Goal: Communication & Community: Answer question/provide support

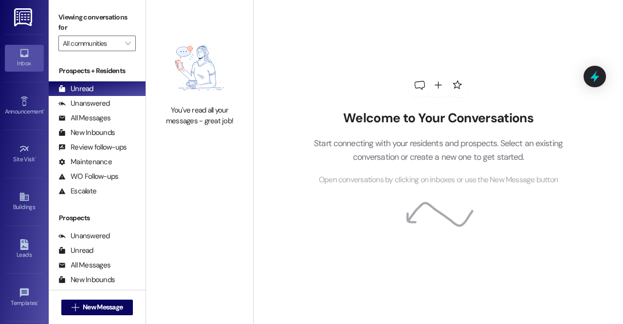
click at [20, 56] on icon at bounding box center [24, 53] width 8 height 8
click at [19, 31] on link at bounding box center [23, 17] width 31 height 34
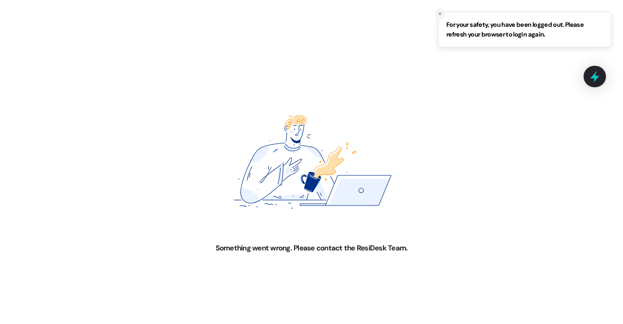
click at [440, 17] on button "Close toast" at bounding box center [440, 14] width 10 height 10
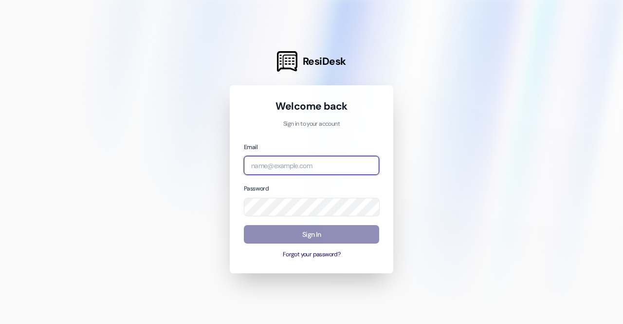
type input "[EMAIL_ADDRESS][DOMAIN_NAME]"
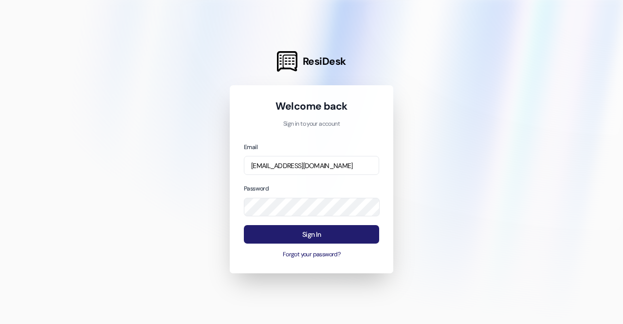
click at [311, 237] on button "Sign In" at bounding box center [311, 234] width 135 height 19
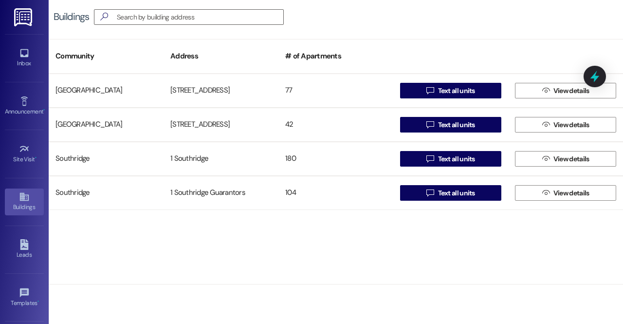
drag, startPoint x: 447, startPoint y: 161, endPoint x: 401, endPoint y: 30, distance: 139.2
click at [401, 30] on div "Buildings  Community Address # of Apartments [GEOGRAPHIC_DATA][STREET_ADDRESS]…" at bounding box center [336, 142] width 574 height 284
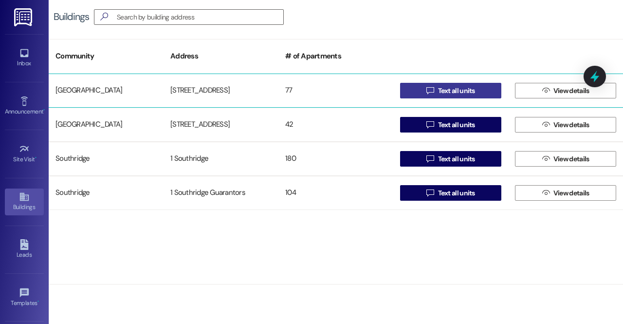
click at [474, 96] on span " Text all units" at bounding box center [450, 90] width 53 height 15
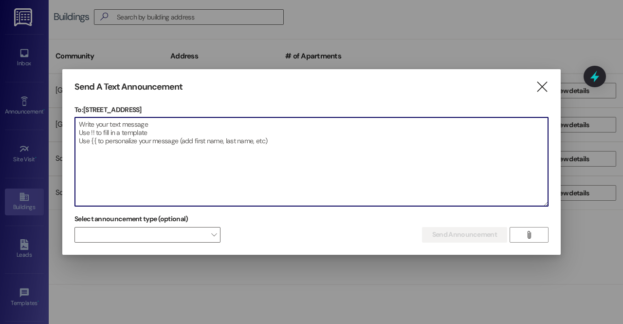
click at [248, 144] on textarea at bounding box center [311, 161] width 473 height 89
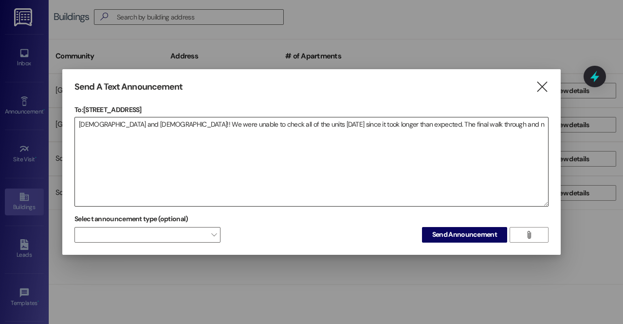
click at [451, 119] on textarea "[DEMOGRAPHIC_DATA] and [DEMOGRAPHIC_DATA]!! We were unable to check all of the …" at bounding box center [311, 161] width 473 height 89
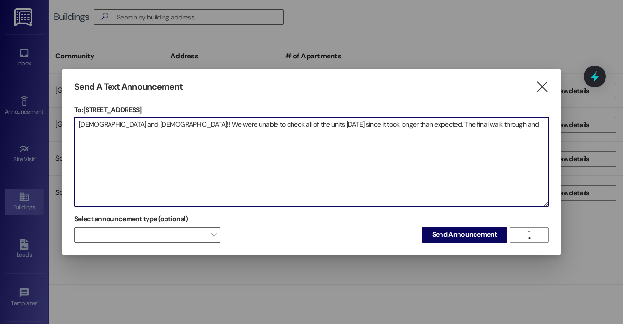
click at [452, 127] on textarea "[DEMOGRAPHIC_DATA] and [DEMOGRAPHIC_DATA]!! We were unable to check all of the …" at bounding box center [311, 161] width 473 height 89
click at [186, 124] on textarea "[DEMOGRAPHIC_DATA] and [DEMOGRAPHIC_DATA]!! We were unable to check all of the …" at bounding box center [311, 161] width 473 height 89
drag, startPoint x: 278, startPoint y: 123, endPoint x: 340, endPoint y: 122, distance: 61.3
click at [340, 122] on textarea "[DEMOGRAPHIC_DATA] and [DEMOGRAPHIC_DATA]!! We were unable to do your final cle…" at bounding box center [311, 161] width 473 height 89
drag, startPoint x: 392, startPoint y: 122, endPoint x: 319, endPoint y: 124, distance: 73.1
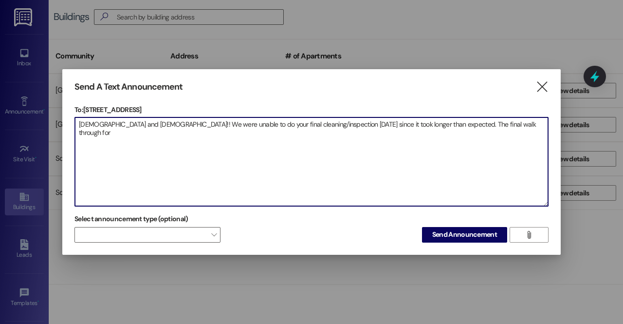
click at [319, 124] on textarea "[DEMOGRAPHIC_DATA] and [DEMOGRAPHIC_DATA]!! We were unable to do your final cle…" at bounding box center [311, 161] width 473 height 89
click at [530, 125] on textarea "[DEMOGRAPHIC_DATA] and [DEMOGRAPHIC_DATA]!! We were unable to do your final cle…" at bounding box center [311, 161] width 473 height 89
click at [217, 136] on textarea "[DEMOGRAPHIC_DATA] and [DEMOGRAPHIC_DATA]!! We were unable to do your final cle…" at bounding box center [311, 161] width 473 height 89
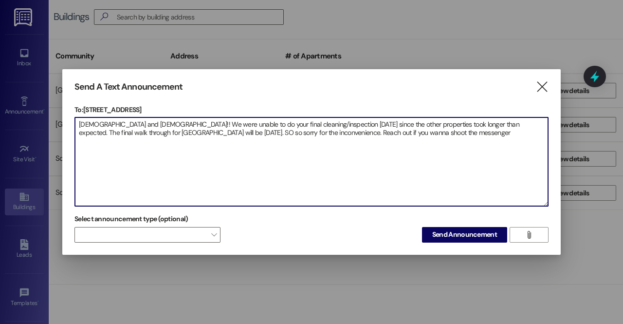
click at [407, 134] on textarea "[DEMOGRAPHIC_DATA] and [DEMOGRAPHIC_DATA]!! We were unable to do your final cle…" at bounding box center [311, 161] width 473 height 89
drag, startPoint x: 459, startPoint y: 134, endPoint x: 67, endPoint y: 95, distance: 393.8
click at [67, 95] on div "Send A Text Announcement  To: [STREET_ADDRESS]  Drop image file here [DEMOGRA…" at bounding box center [311, 161] width 498 height 185
click at [301, 192] on textarea "[DEMOGRAPHIC_DATA] and [DEMOGRAPHIC_DATA]!! We were unable to do your final cle…" at bounding box center [311, 161] width 473 height 89
type textarea "[DEMOGRAPHIC_DATA] and [DEMOGRAPHIC_DATA]!! We were unable to do your final cle…"
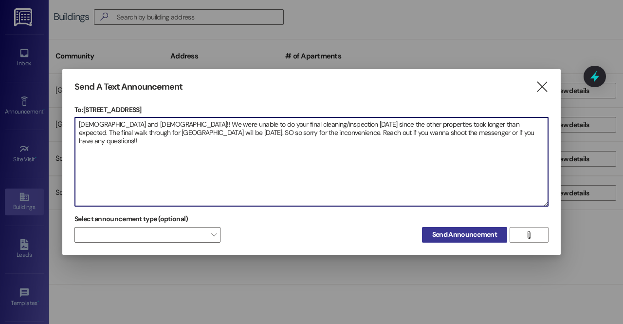
click at [439, 230] on button "Send Announcement" at bounding box center [464, 235] width 85 height 16
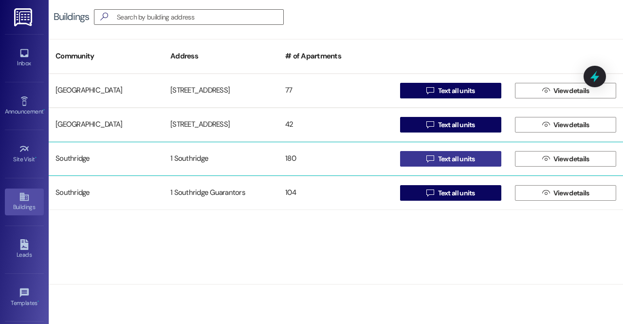
click at [451, 161] on span "Text all units" at bounding box center [456, 159] width 37 height 10
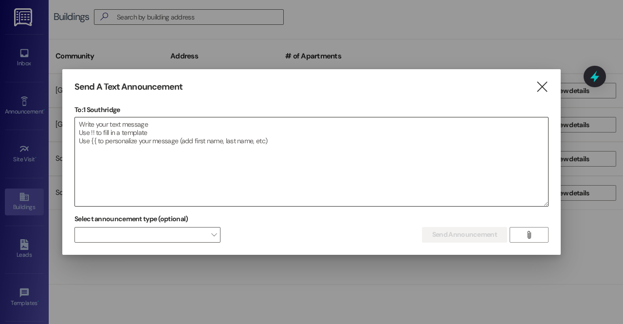
click at [252, 141] on textarea at bounding box center [311, 161] width 473 height 89
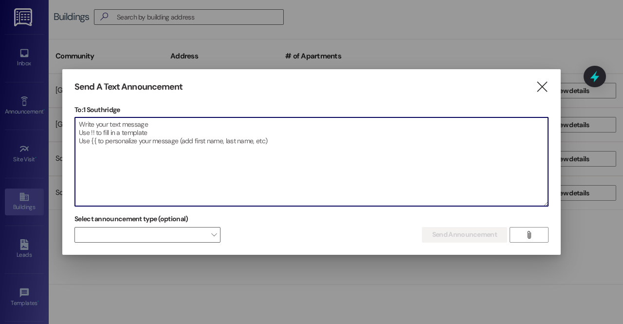
paste textarea "[DEMOGRAPHIC_DATA] and [DEMOGRAPHIC_DATA]!! We were unable to do your final cle…"
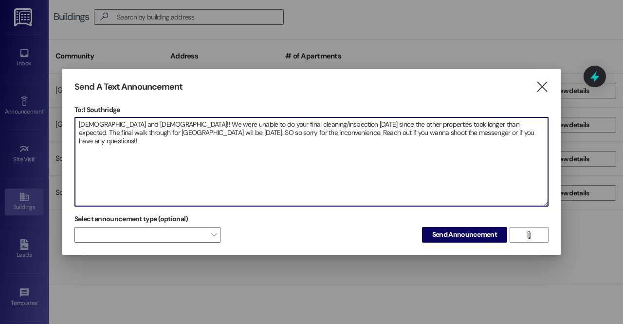
drag, startPoint x: 207, startPoint y: 123, endPoint x: 190, endPoint y: 121, distance: 17.6
click at [190, 121] on textarea "[DEMOGRAPHIC_DATA] and [DEMOGRAPHIC_DATA]!! We were unable to do your final cle…" at bounding box center [311, 161] width 473 height 89
click at [295, 124] on textarea "[DEMOGRAPHIC_DATA] and [DEMOGRAPHIC_DATA]!! We were unable to finish the final …" at bounding box center [311, 161] width 473 height 89
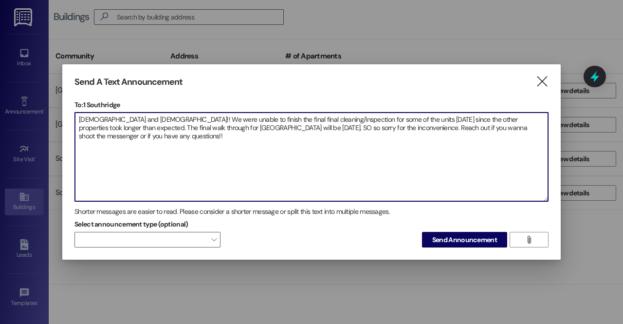
click at [165, 127] on textarea "[DEMOGRAPHIC_DATA] and [DEMOGRAPHIC_DATA]!! We were unable to finish the final …" at bounding box center [311, 156] width 473 height 89
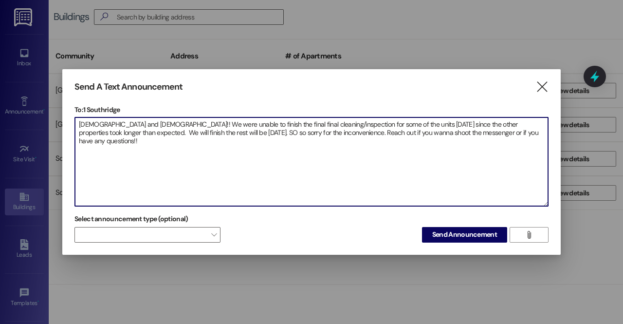
drag, startPoint x: 146, startPoint y: 133, endPoint x: 128, endPoint y: 128, distance: 19.3
click at [128, 128] on textarea "[DEMOGRAPHIC_DATA] and [DEMOGRAPHIC_DATA]!! We were unable to finish the final …" at bounding box center [311, 161] width 473 height 89
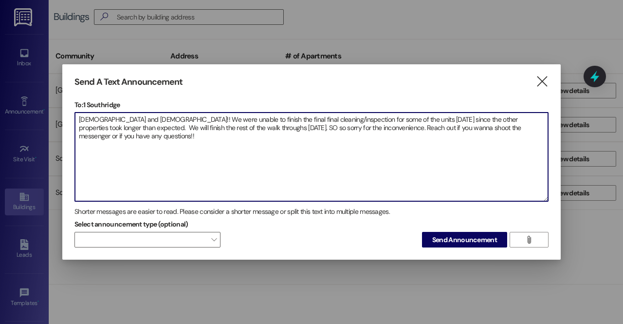
click at [239, 114] on textarea "[DEMOGRAPHIC_DATA] and [DEMOGRAPHIC_DATA]!! We were unable to finish the final …" at bounding box center [311, 156] width 473 height 89
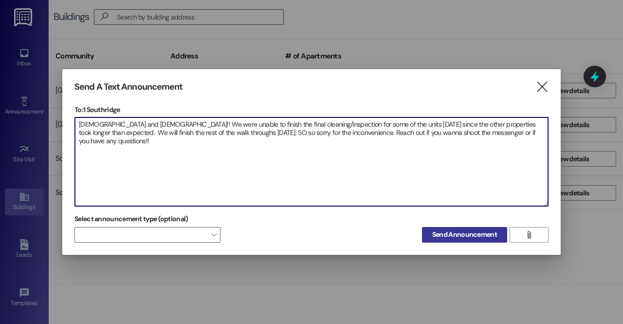
type textarea "[DEMOGRAPHIC_DATA] and [DEMOGRAPHIC_DATA]!! We were unable to finish the final …"
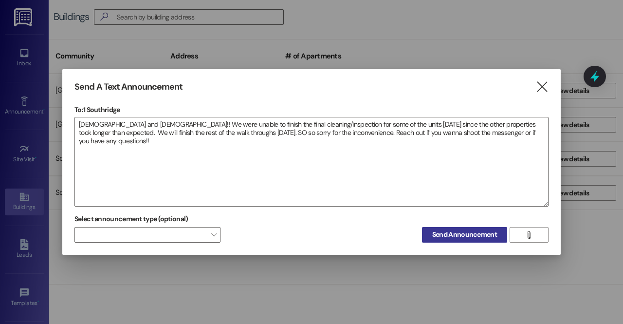
click at [472, 234] on span "Send Announcement" at bounding box center [464, 234] width 65 height 10
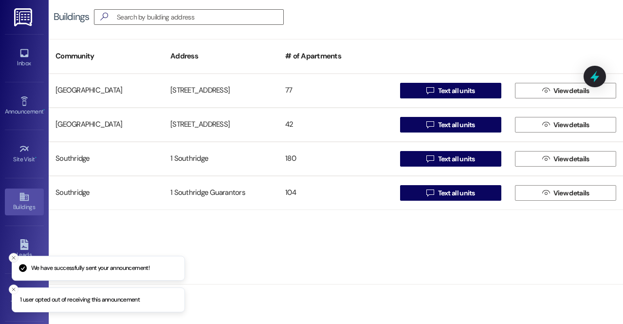
click at [17, 256] on button "Close toast" at bounding box center [14, 258] width 10 height 10
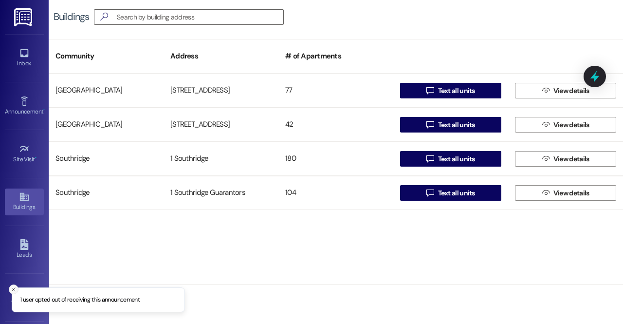
click at [11, 290] on icon "Close toast" at bounding box center [14, 289] width 6 height 6
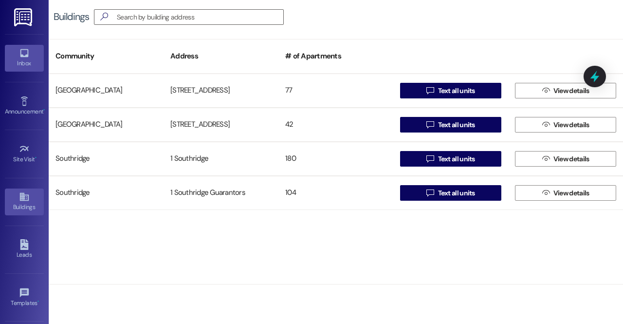
click at [37, 58] on div "Inbox" at bounding box center [24, 63] width 49 height 10
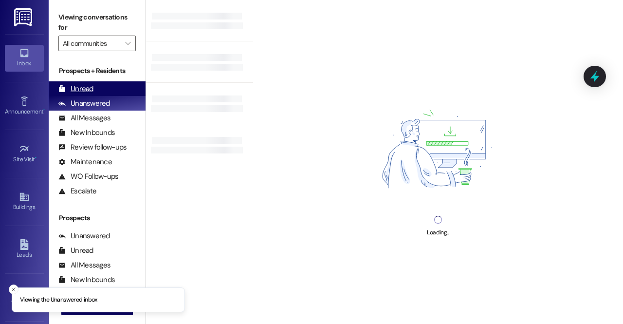
click at [104, 88] on div "Unread (0)" at bounding box center [97, 88] width 97 height 15
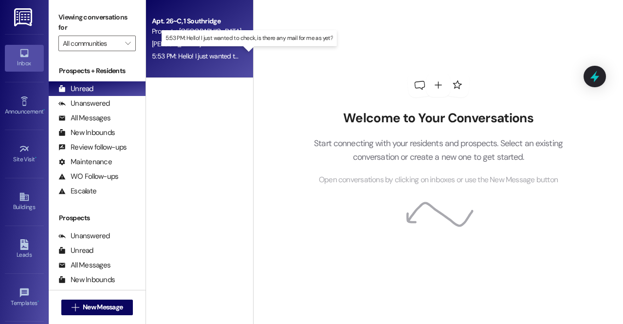
click at [218, 56] on div "5:53 PM: Hello! I just wanted to check, is there any mail for me as yet? 5:53 P…" at bounding box center [250, 56] width 196 height 9
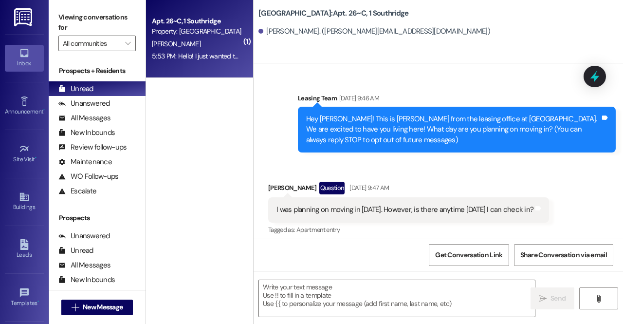
scroll to position [8848, 0]
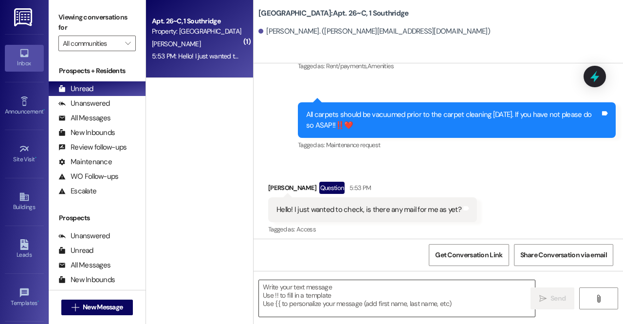
click at [366, 293] on textarea at bounding box center [397, 298] width 276 height 37
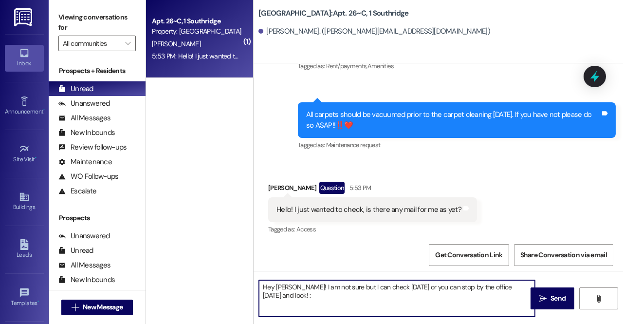
type textarea "Hey [PERSON_NAME]! I am not sure but I can check [DATE] or you can stop by the …"
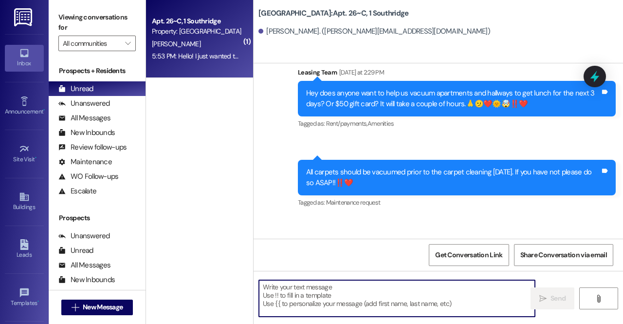
scroll to position [8927, 0]
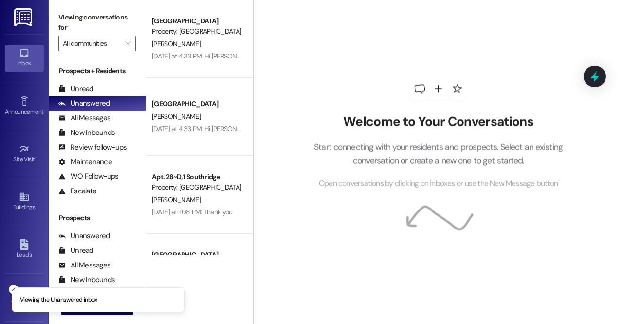
click at [101, 80] on div "Prospects + Residents Unread (0) Unread: Any message you haven't read yet will …" at bounding box center [97, 132] width 97 height 132
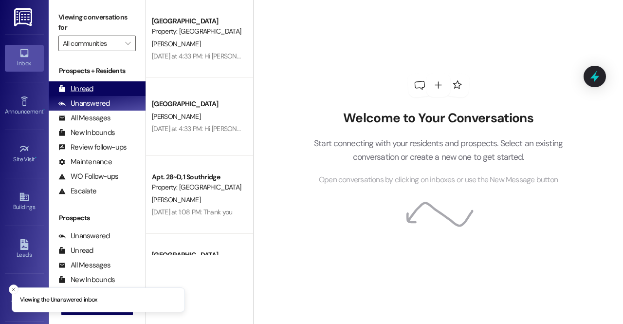
click at [112, 93] on div "Unread (0)" at bounding box center [97, 88] width 97 height 15
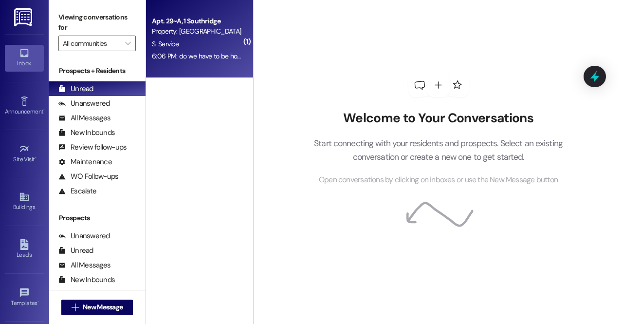
click at [193, 57] on div "6:06 PM: do we have to be home for the inspection? 6:06 PM: do we have to be ho…" at bounding box center [226, 56] width 148 height 9
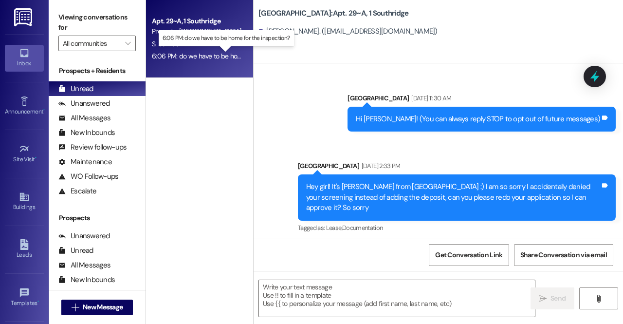
scroll to position [9810, 0]
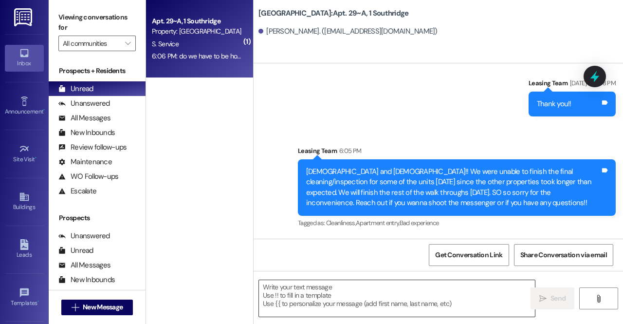
click at [314, 302] on textarea at bounding box center [397, 298] width 276 height 37
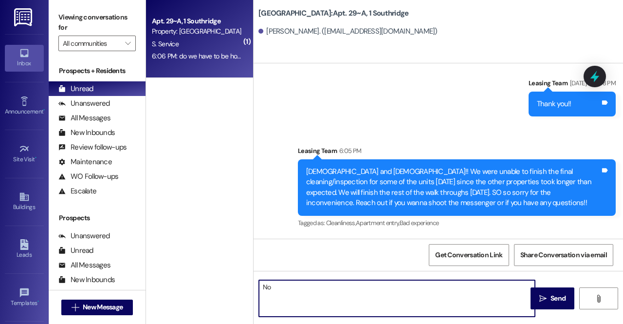
type textarea "N"
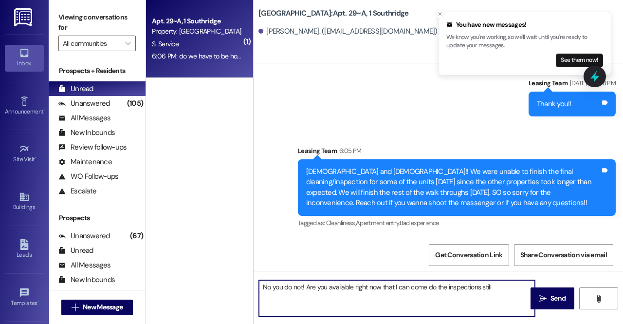
type textarea "No you do not! Are you available right now that I can come do the inspections s…"
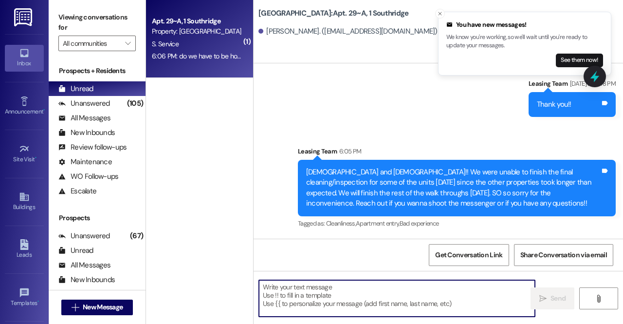
scroll to position [9877, 0]
